Goal: Check status: Check status

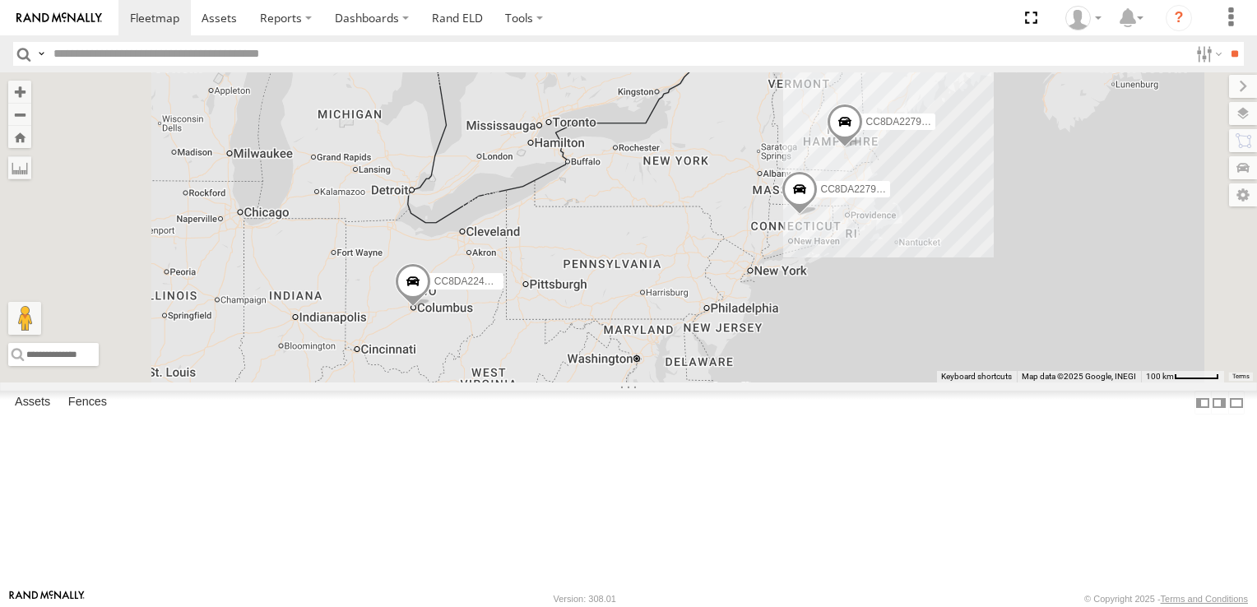
click at [818, 216] on span at bounding box center [799, 193] width 36 height 44
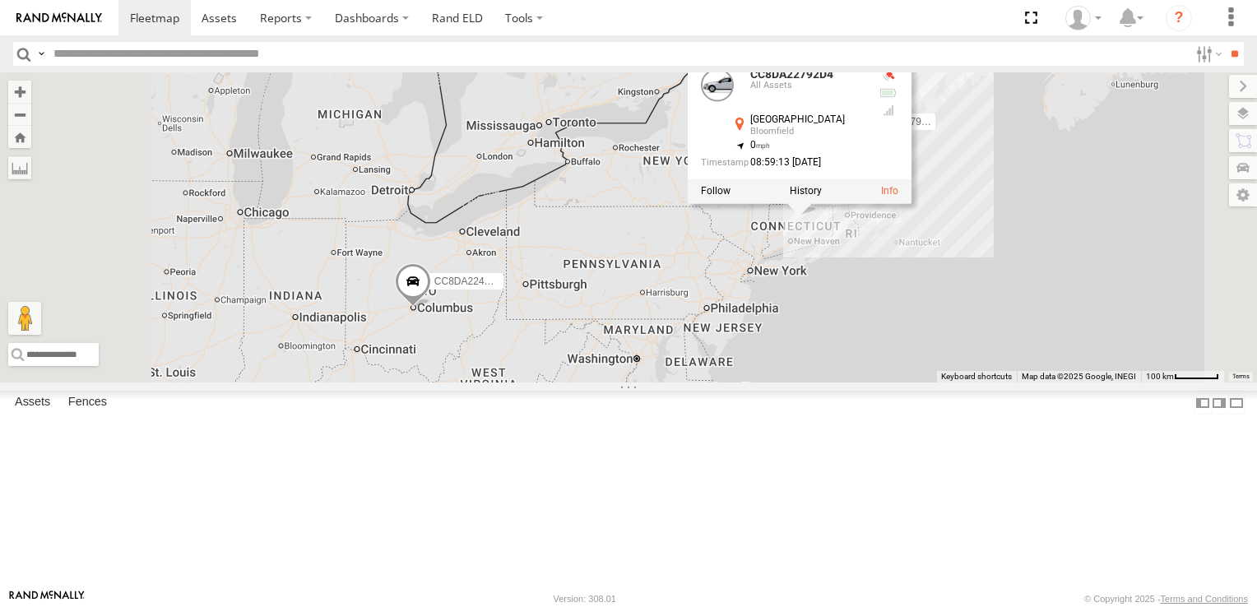
click at [1089, 382] on div "CC8DA224C0BC CC8DA2279DE0 CC8DA22792D4 CC8DA22792D4 [GEOGRAPHIC_DATA] , -72.696…" at bounding box center [628, 227] width 1257 height 310
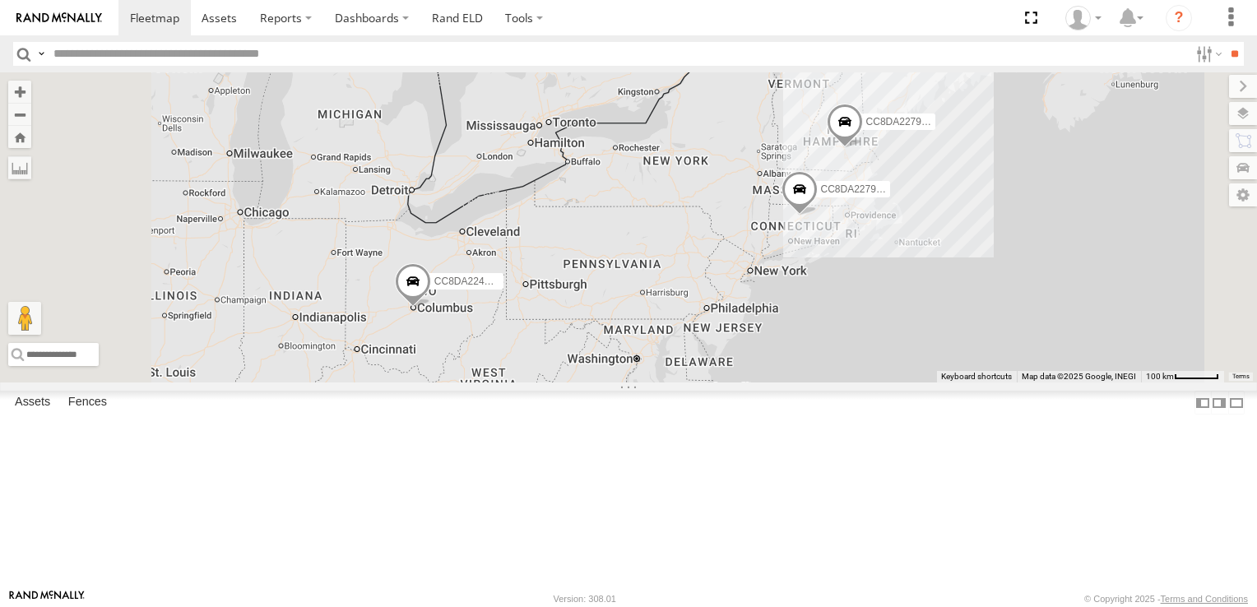
click at [818, 216] on span at bounding box center [799, 193] width 36 height 44
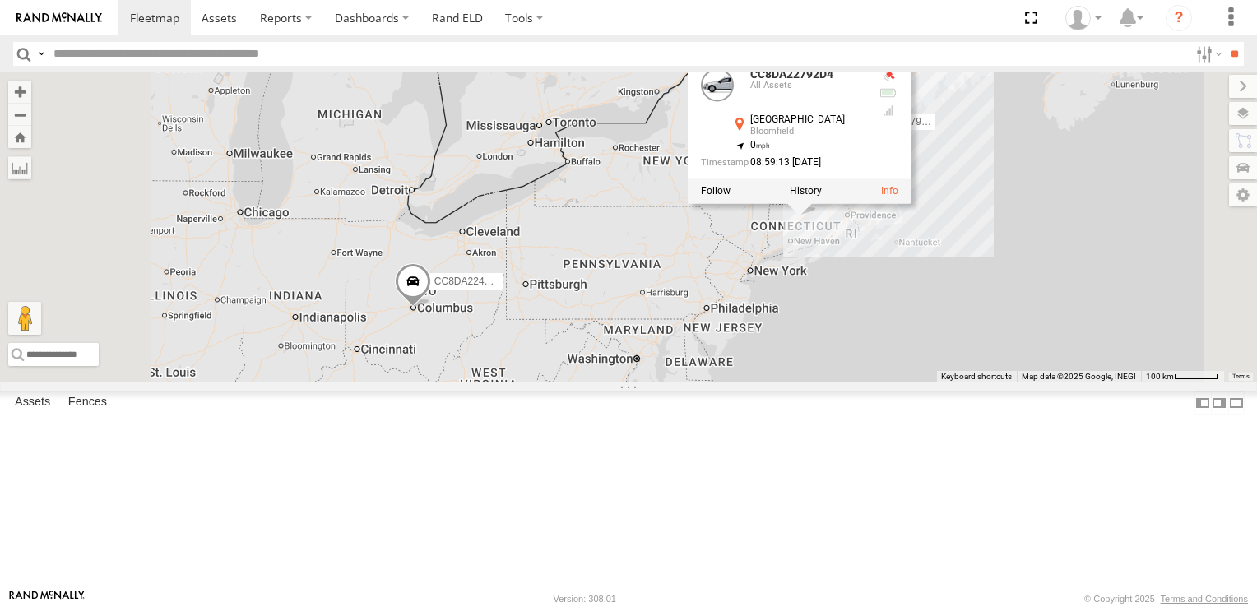
click at [658, 299] on div "CC8DA224C0BC CC8DA2279DE0 CC8DA22792D4 CC8DA22792D4 [GEOGRAPHIC_DATA] , -72.696…" at bounding box center [628, 227] width 1257 height 310
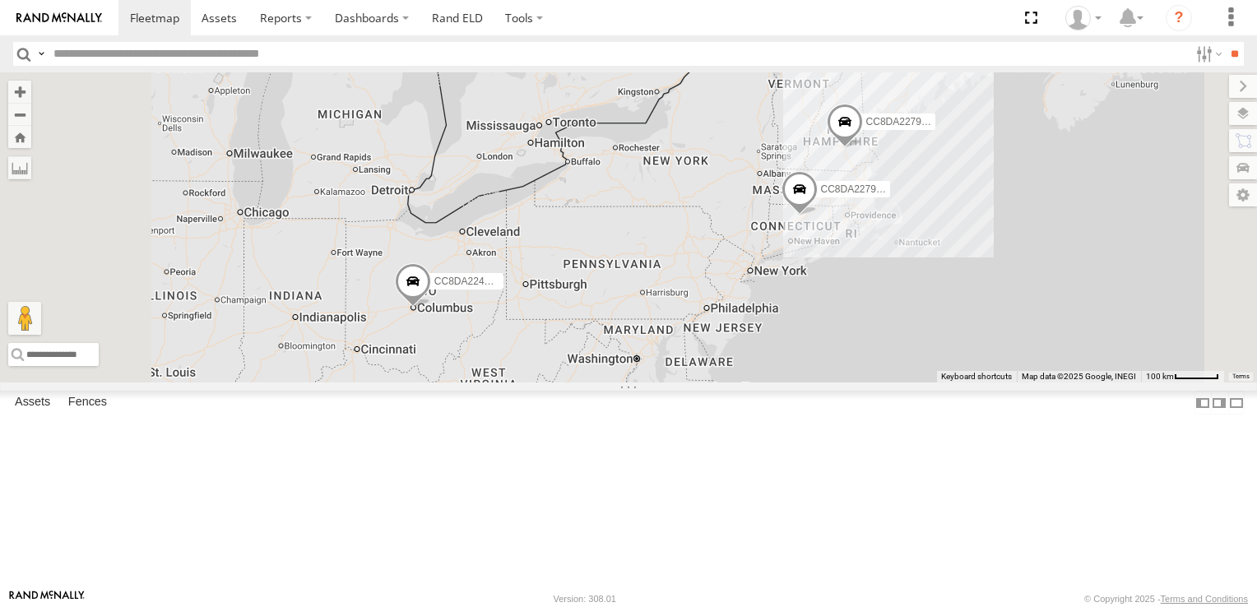
click at [818, 216] on span at bounding box center [799, 193] width 36 height 44
click at [890, 197] on label "CC8DA22792D4" at bounding box center [849, 189] width 82 height 16
